Goal: Task Accomplishment & Management: Manage account settings

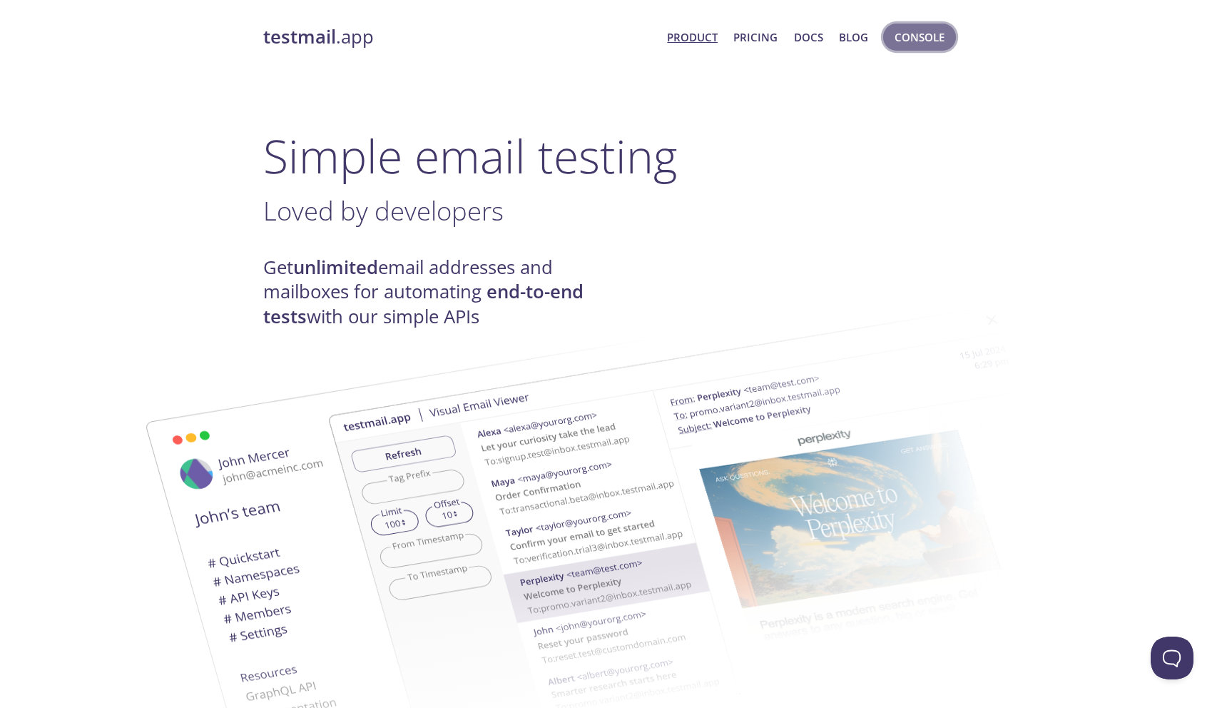
click at [932, 32] on span "Console" at bounding box center [920, 37] width 50 height 19
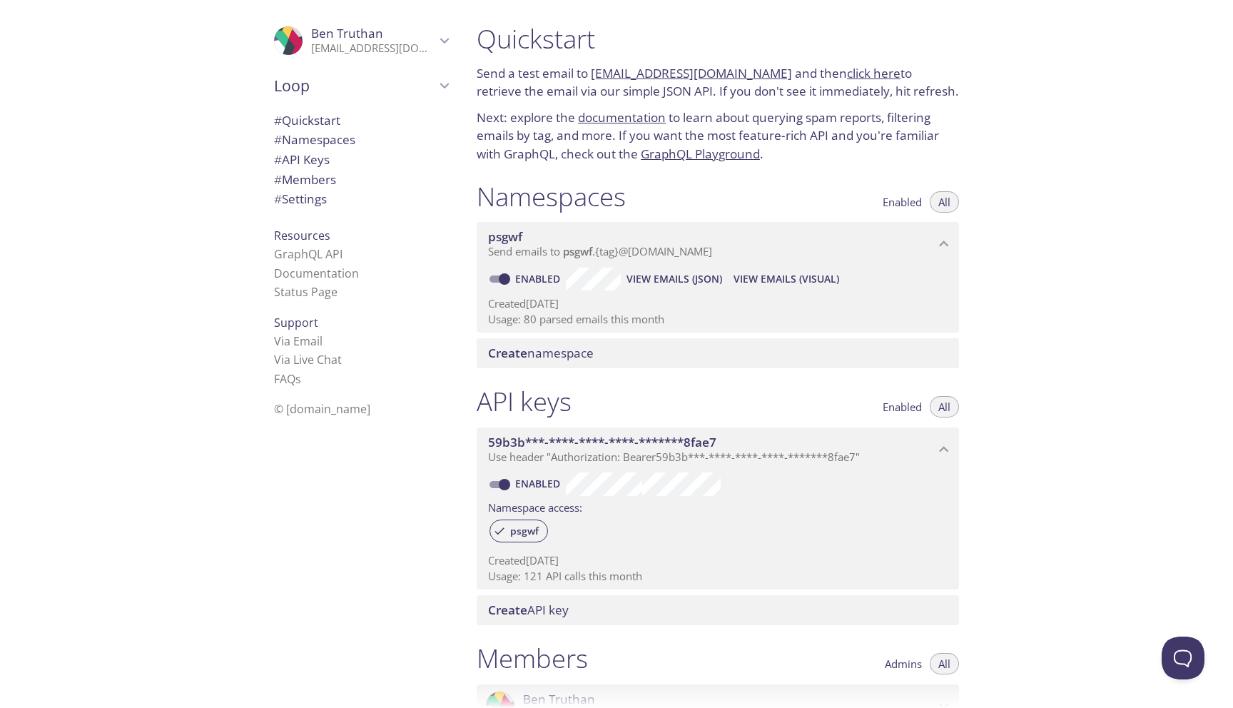
click at [298, 183] on span "# Members" at bounding box center [305, 179] width 62 height 16
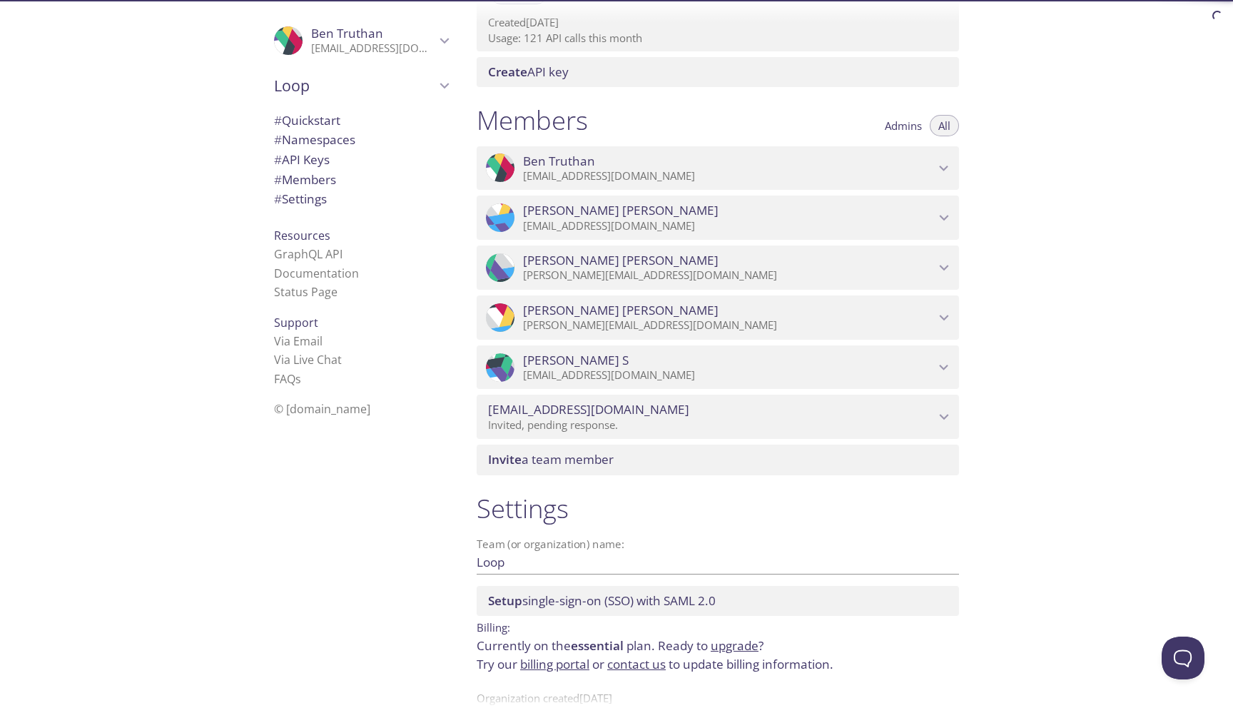
scroll to position [574, 0]
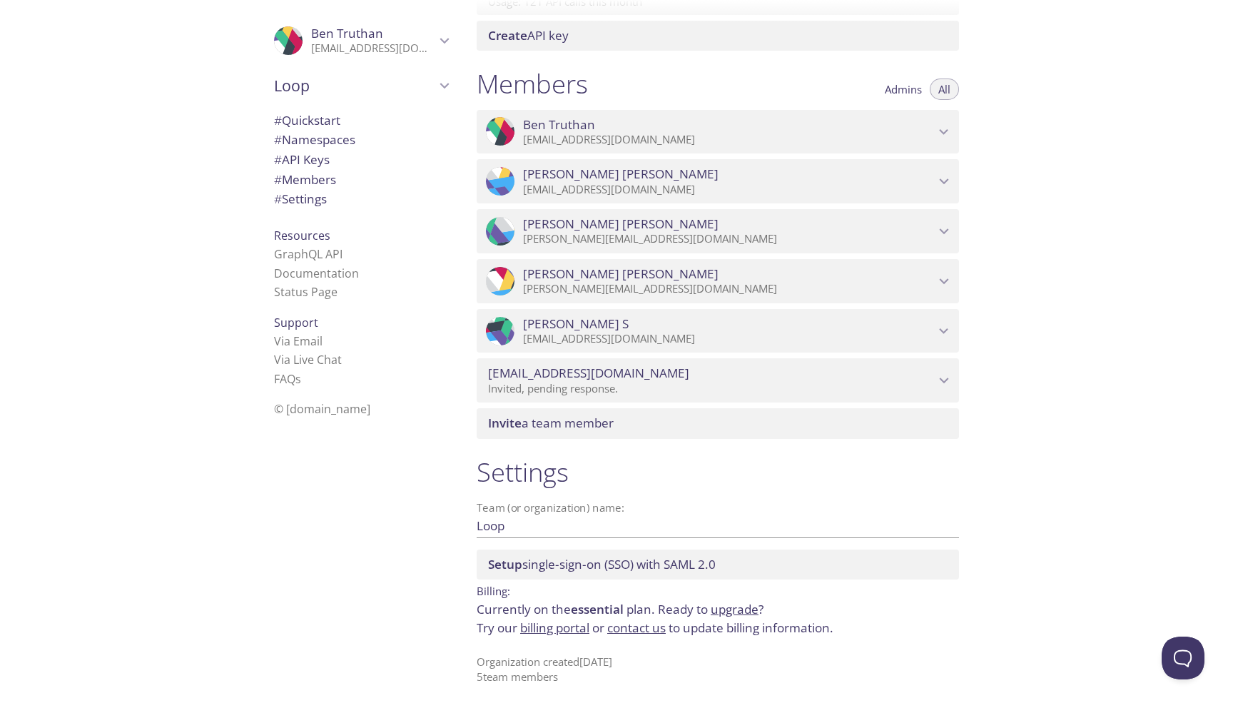
click at [554, 427] on span "Invite a team member" at bounding box center [551, 423] width 126 height 16
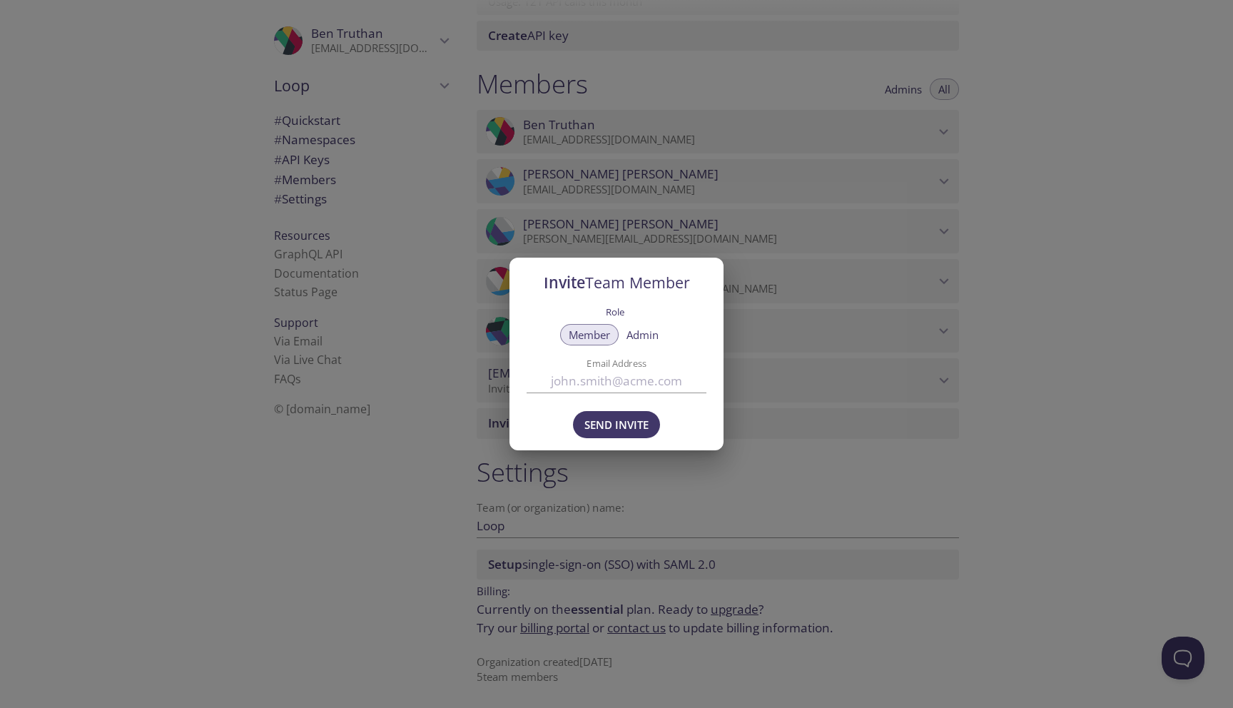
click at [629, 372] on input "Email Address" at bounding box center [617, 381] width 180 height 24
type input "[PERSON_NAME][EMAIL_ADDRESS][DOMAIN_NAME]"
click at [634, 335] on span "Admin" at bounding box center [642, 335] width 32 height 0
click at [624, 425] on span "Send Invite" at bounding box center [616, 424] width 64 height 19
